Goal: Information Seeking & Learning: Check status

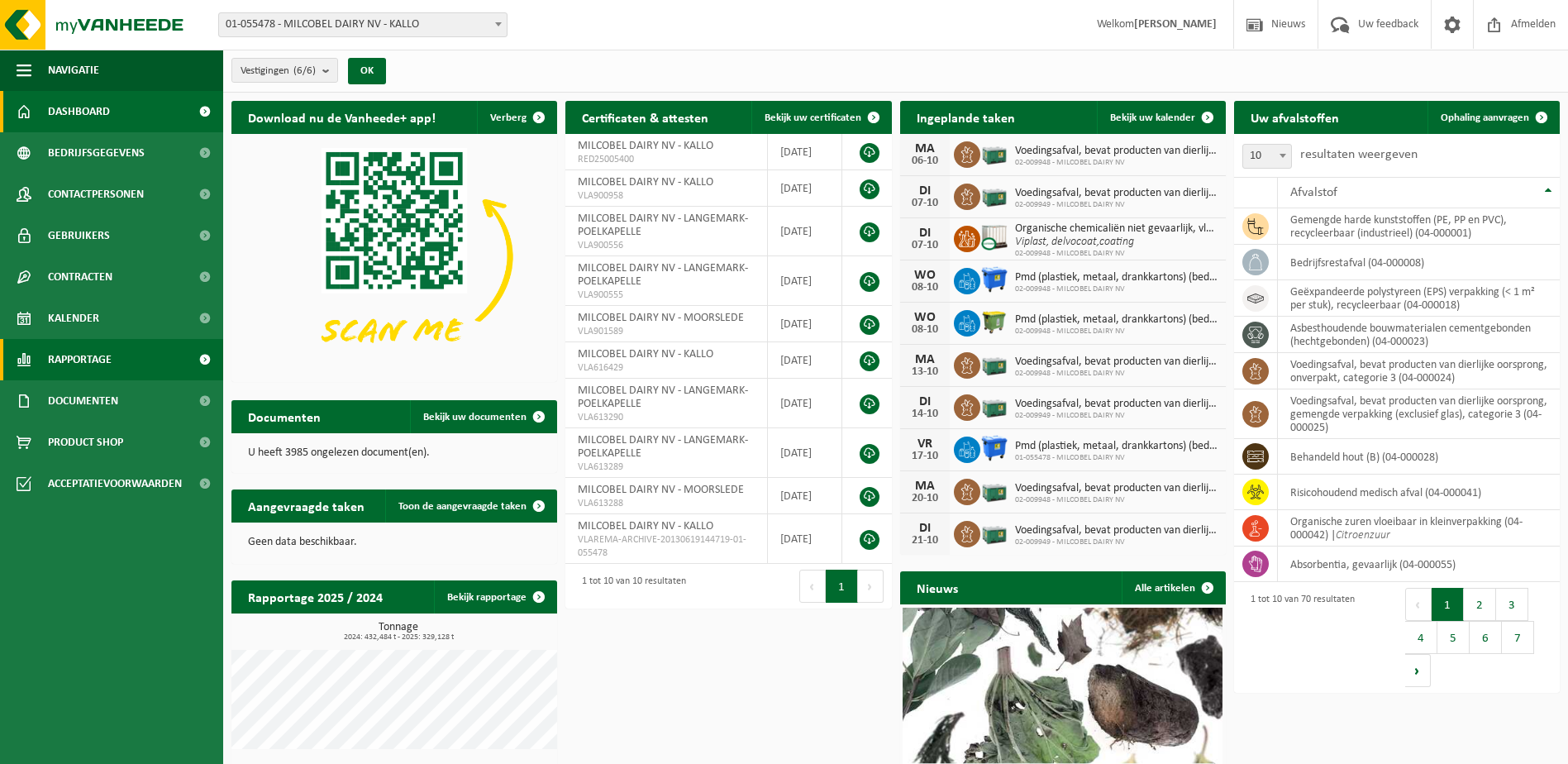
click at [129, 354] on link "Rapportage" at bounding box center [111, 359] width 223 height 42
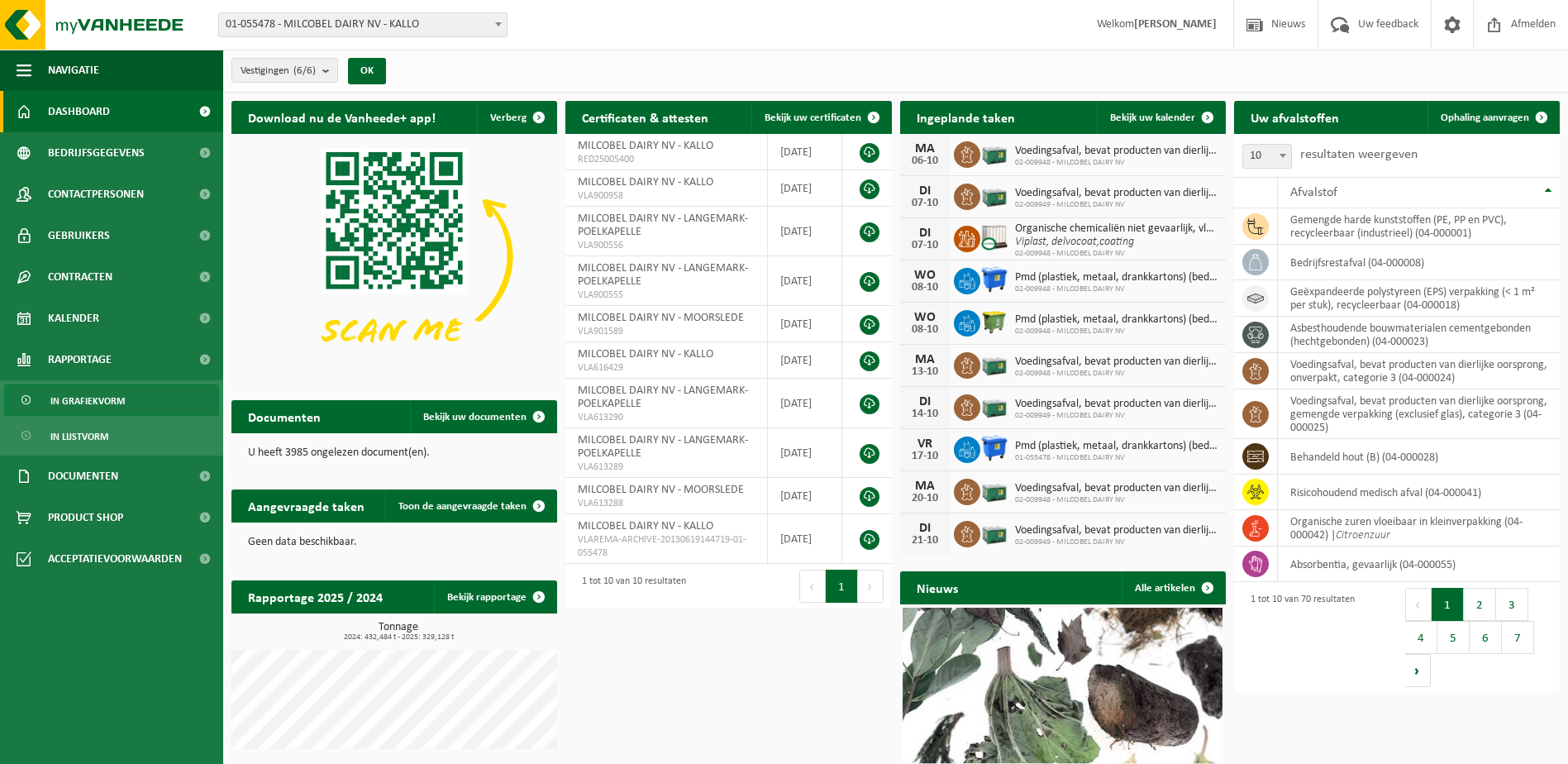
click at [91, 399] on span "In grafiekvorm" at bounding box center [87, 401] width 74 height 31
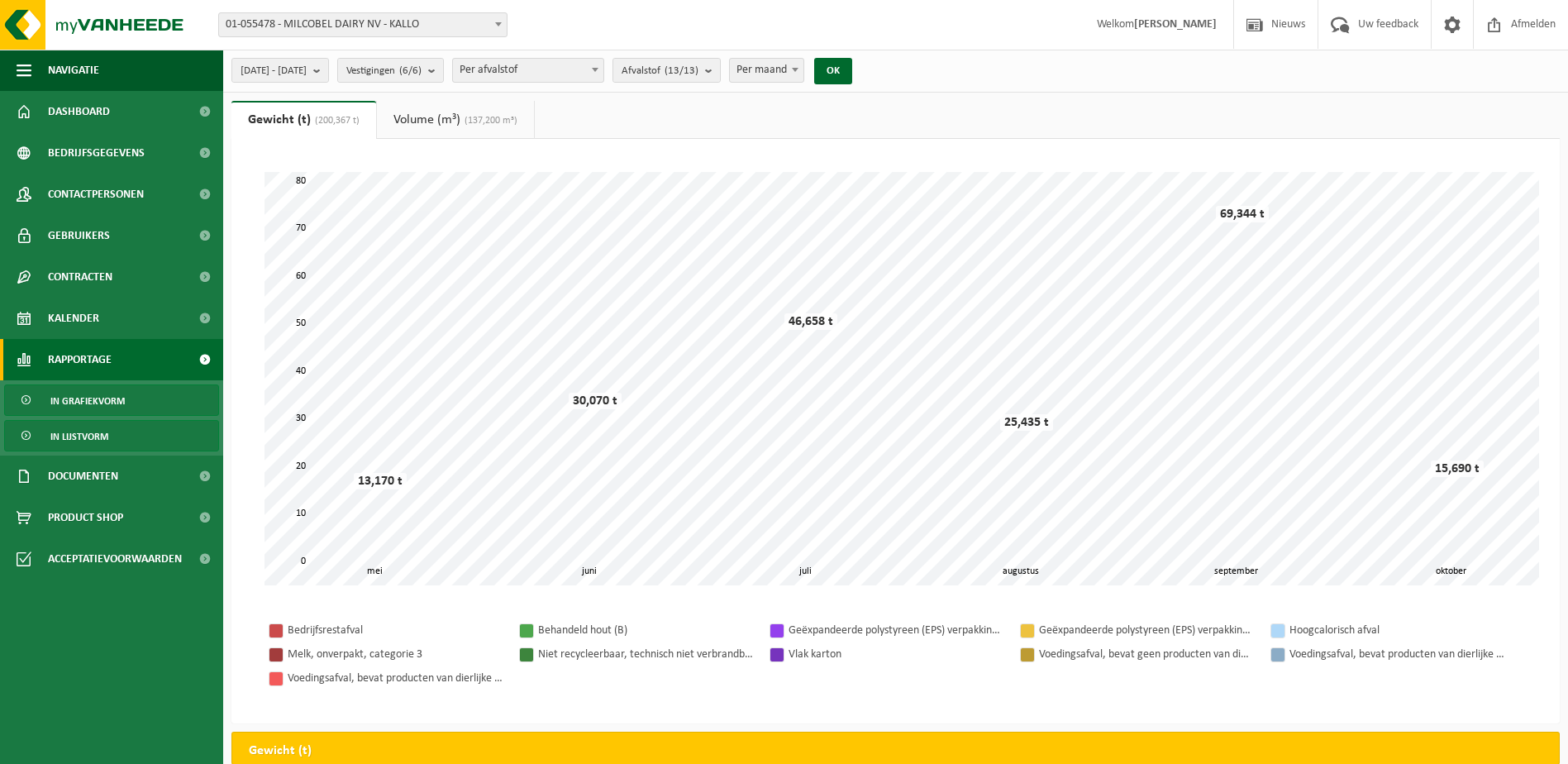
click at [94, 427] on span "In lijstvorm" at bounding box center [79, 436] width 58 height 31
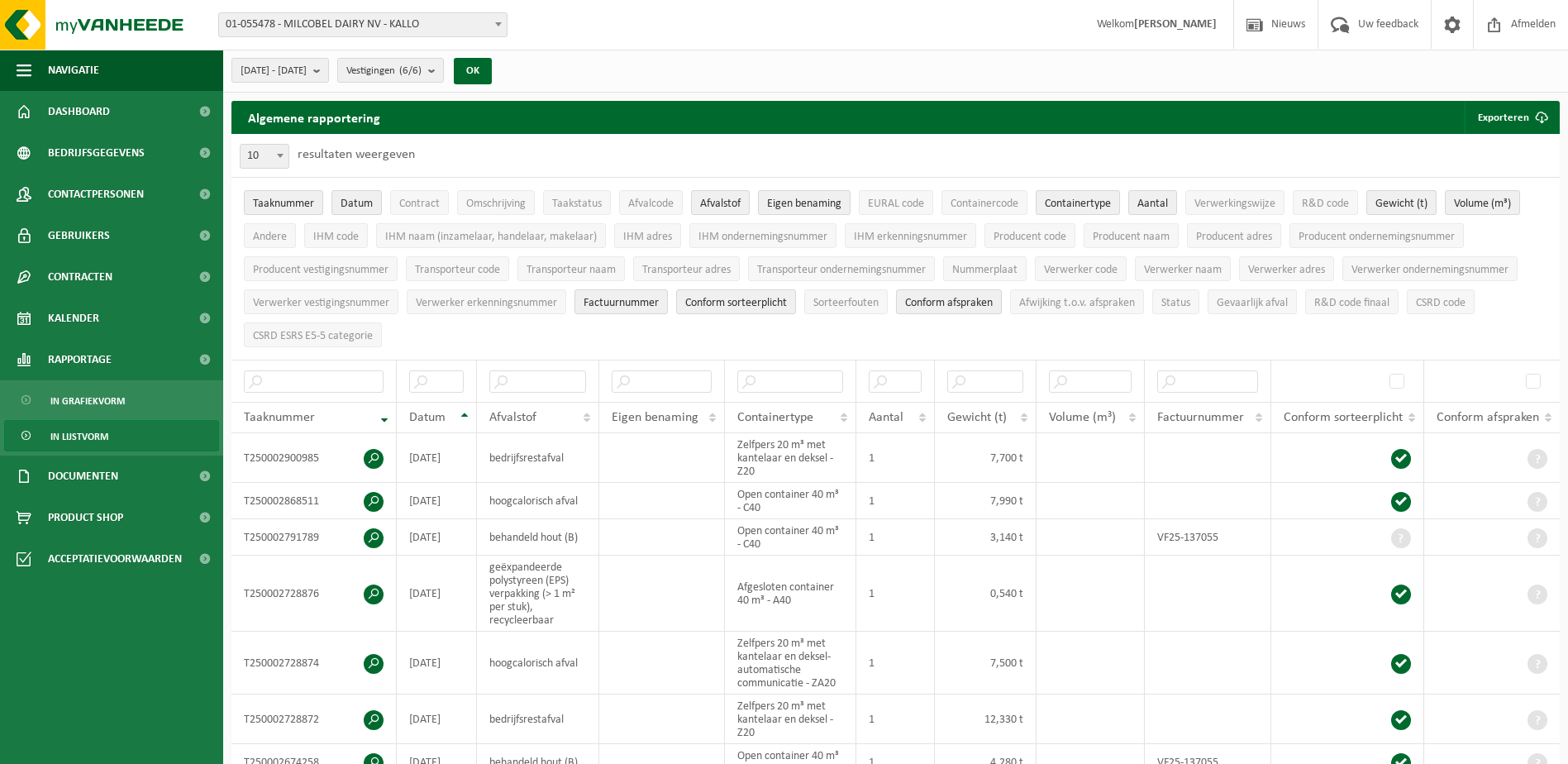
click at [395, 38] on div "Vestiging: 01-055478 - MILCOBEL DAIRY NV - KALLO 10-889705 - MILCOBEL DAIRY - F…" at bounding box center [784, 25] width 1568 height 50
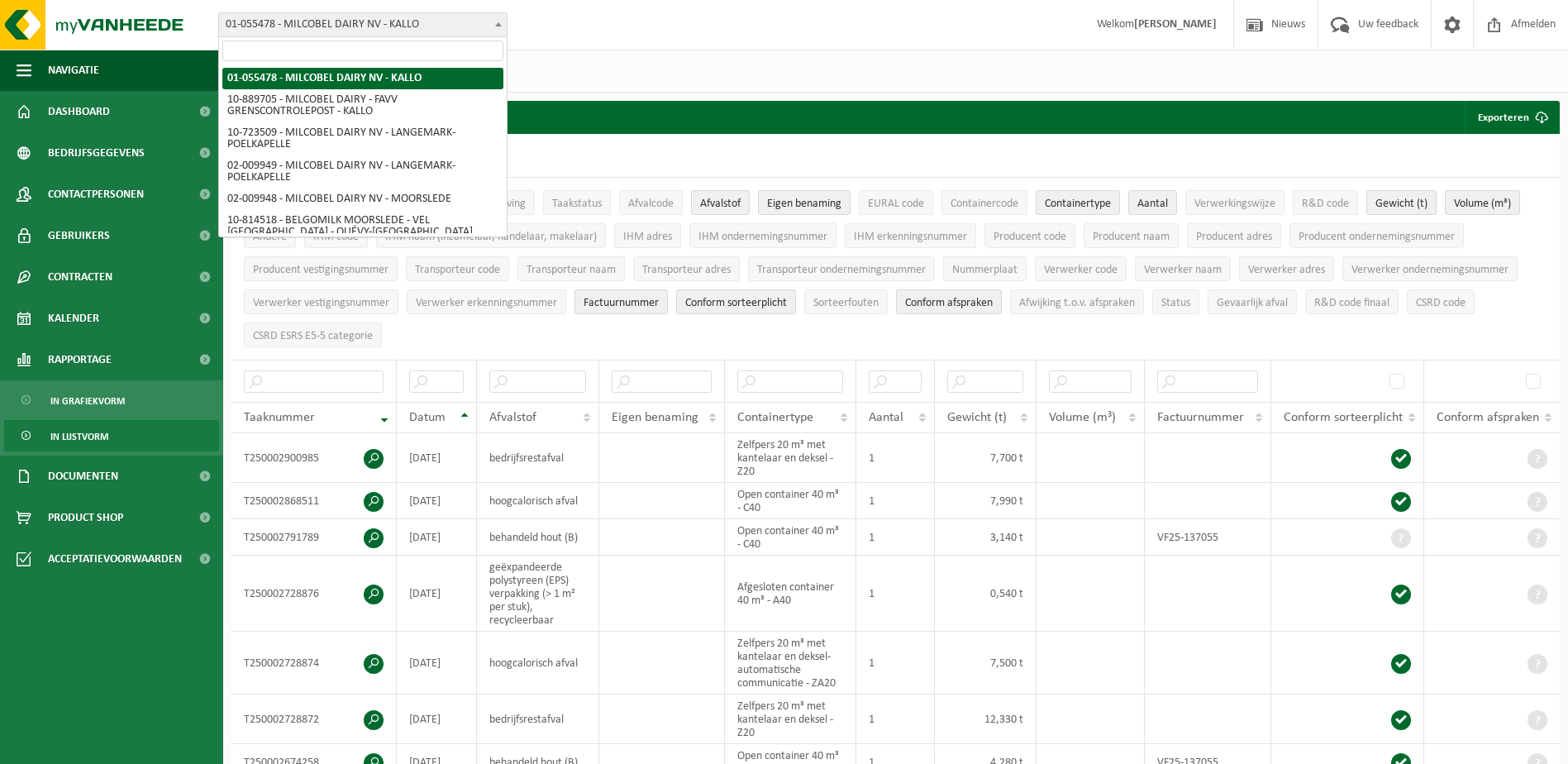
click at [395, 31] on span "01-055478 - MILCOBEL DAIRY NV - KALLO" at bounding box center [362, 25] width 288 height 23
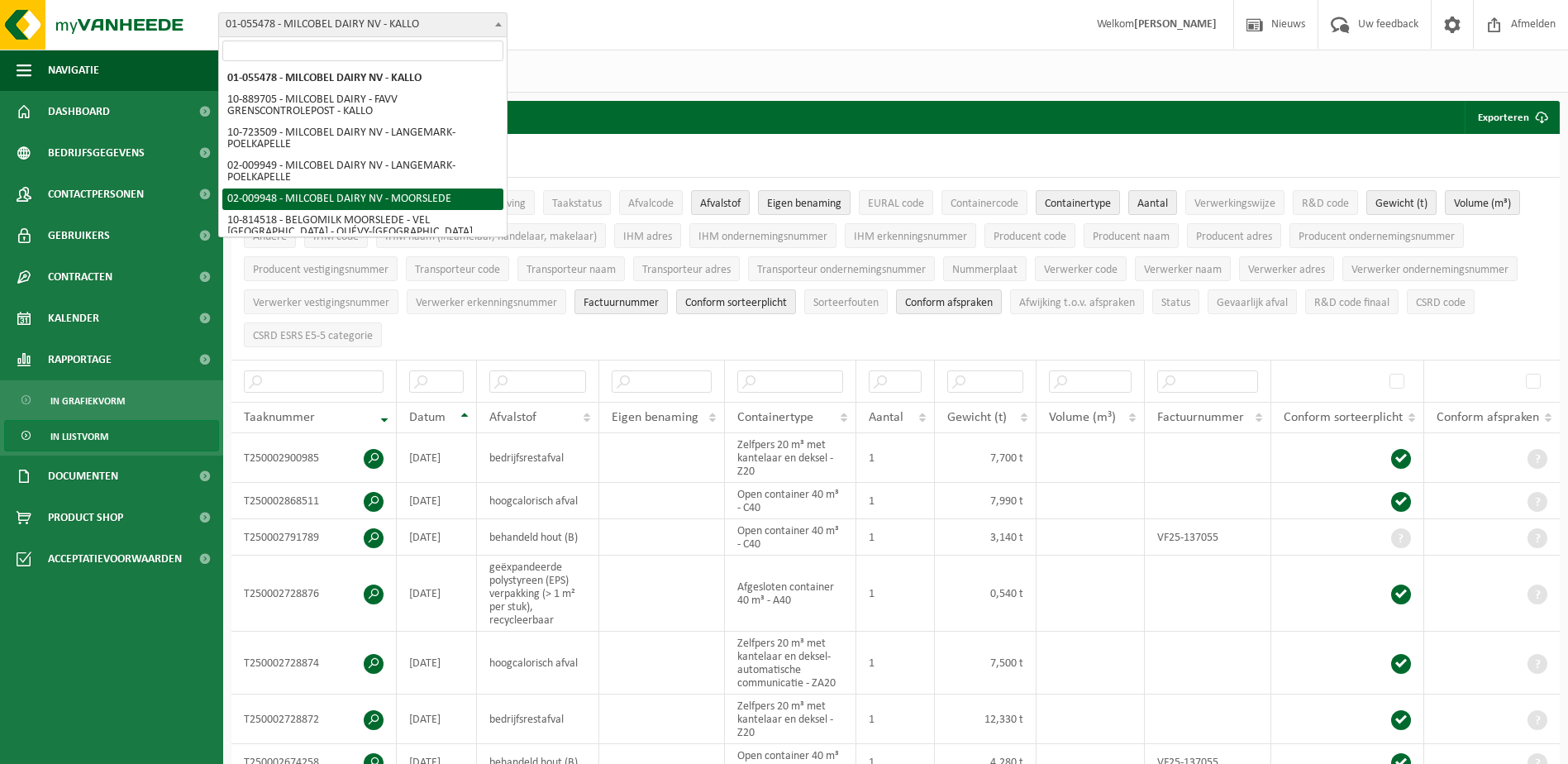
select select "1949"
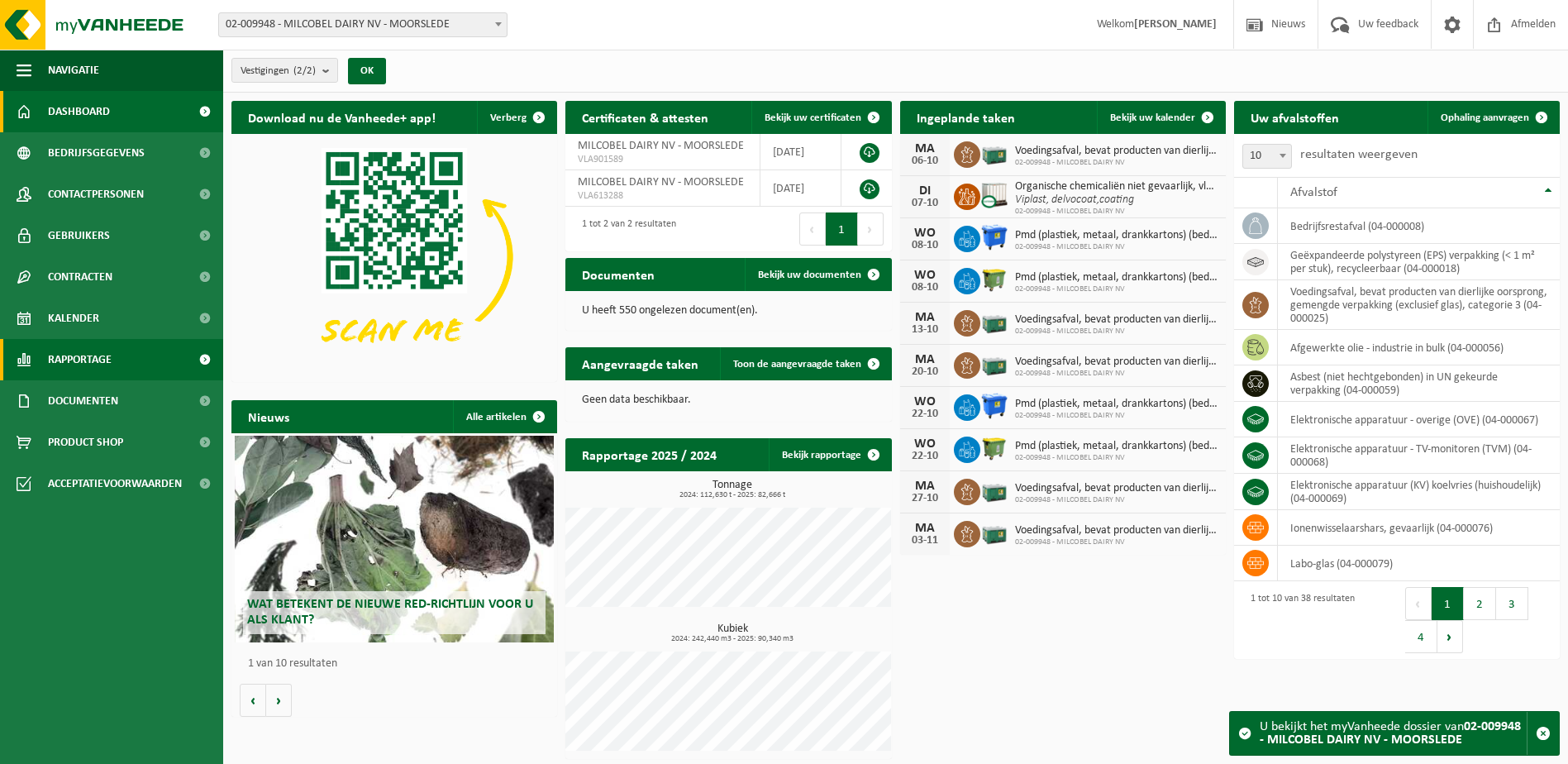
click at [208, 356] on span at bounding box center [205, 359] width 37 height 42
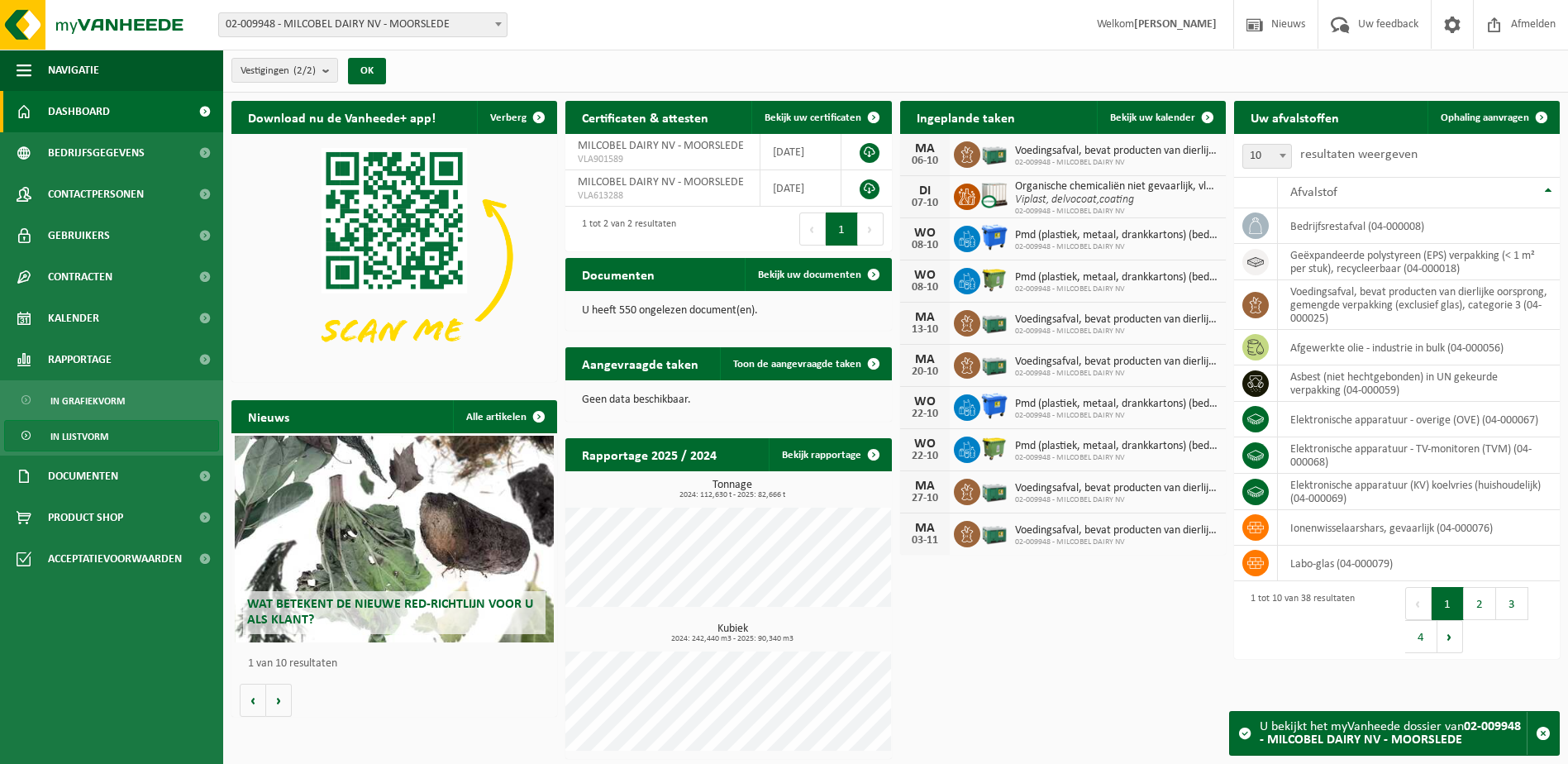
click at [167, 425] on link "In lijstvorm" at bounding box center [111, 435] width 215 height 31
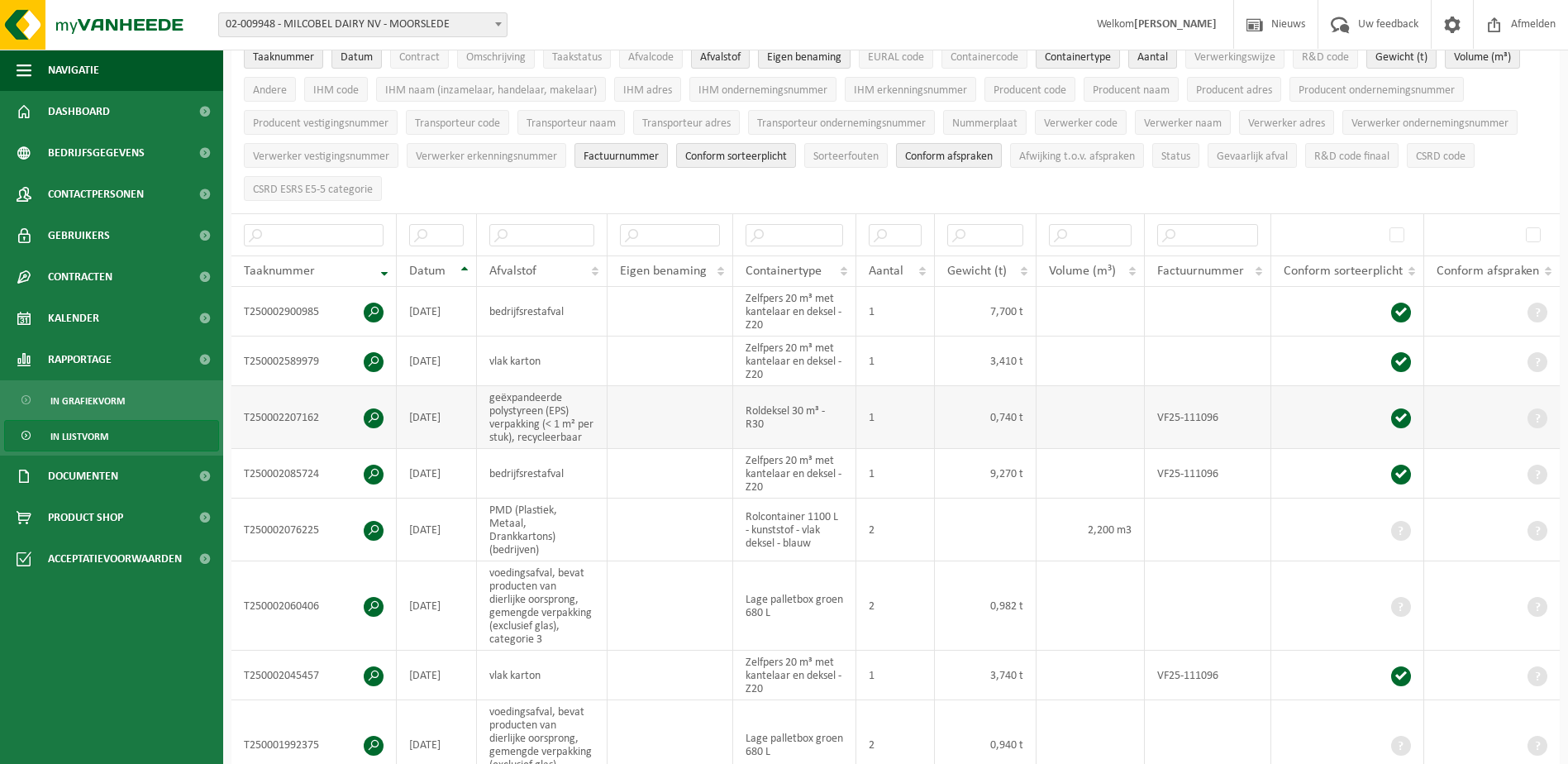
scroll to position [165, 0]
